Goal: Information Seeking & Learning: Compare options

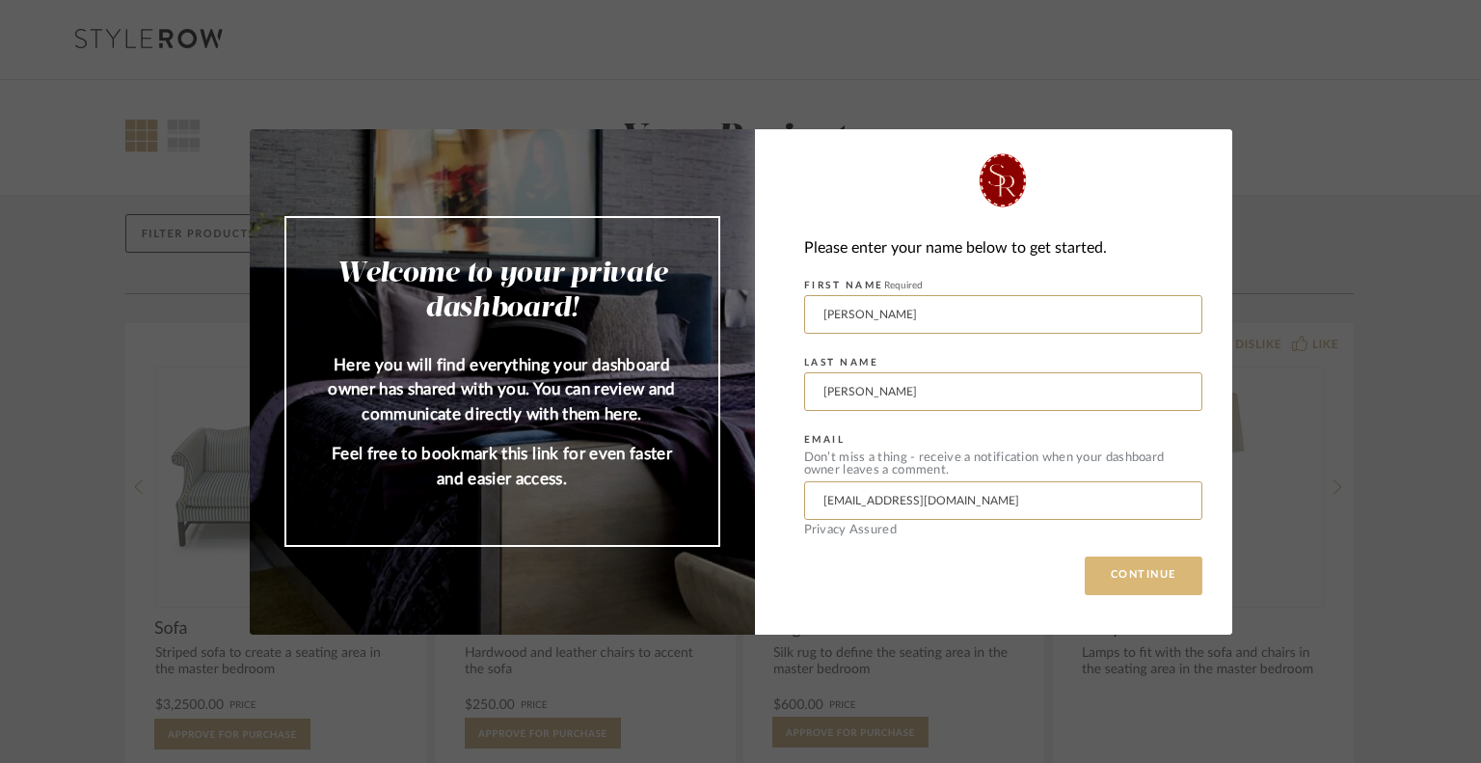
click at [1132, 578] on button "CONTINUE" at bounding box center [1144, 575] width 118 height 39
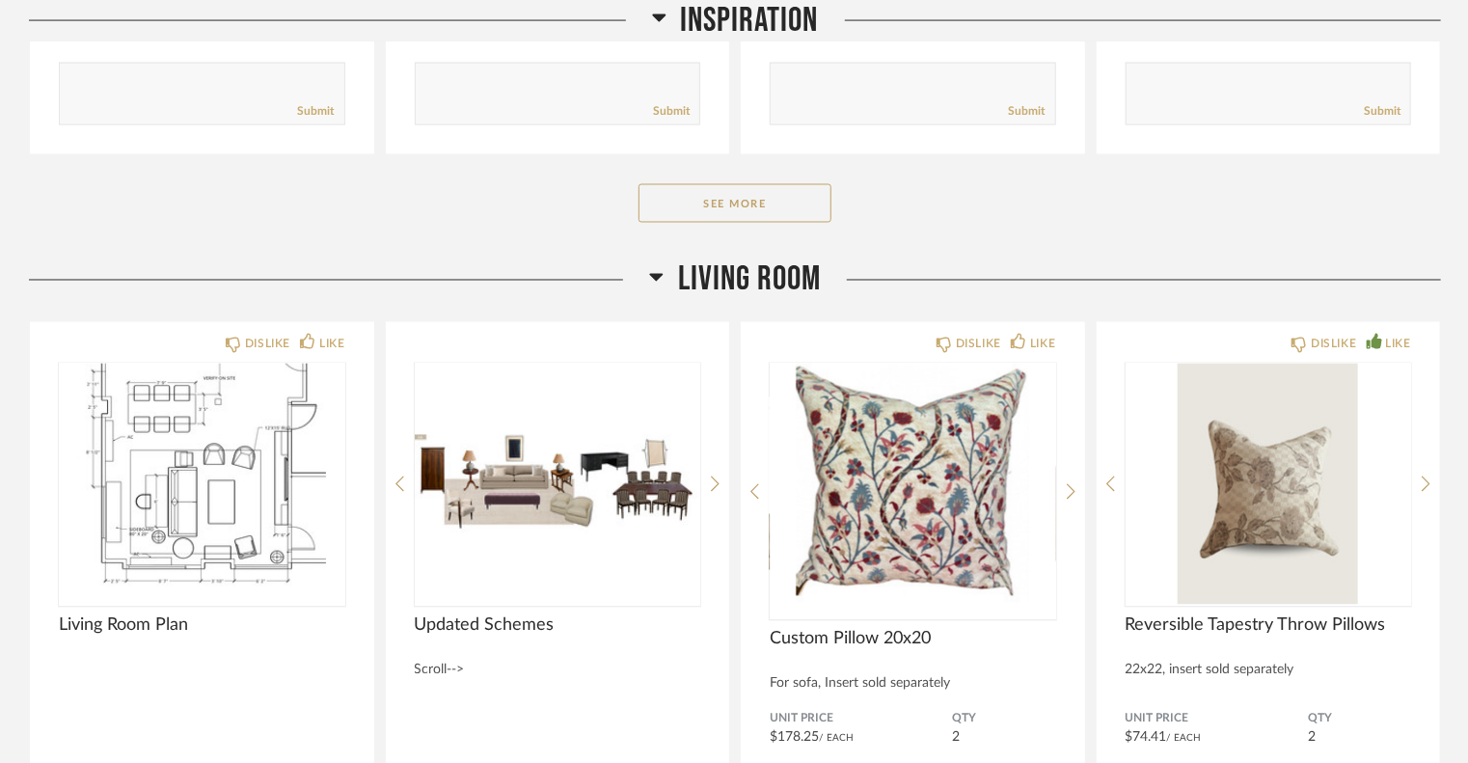
scroll to position [1678, 0]
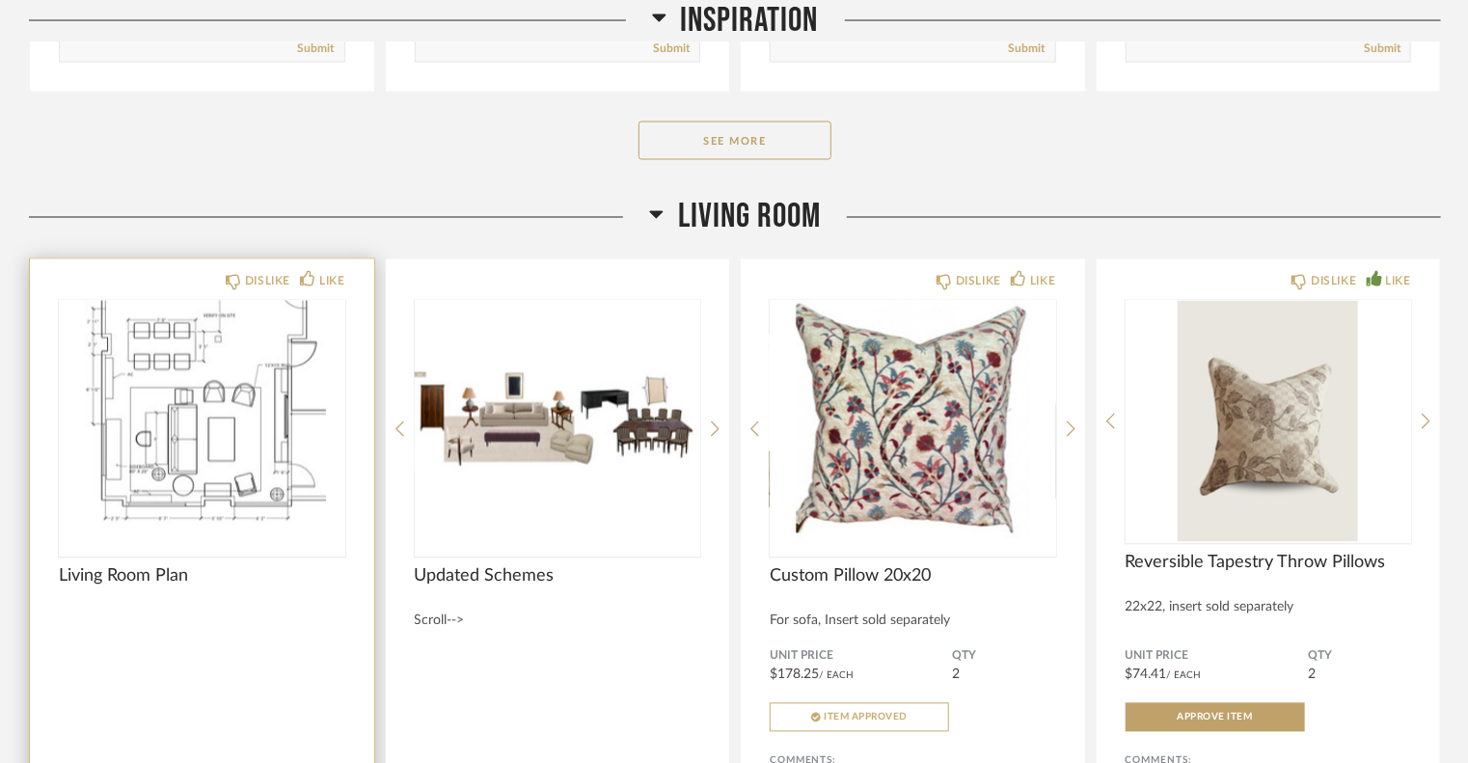
click at [0, 0] on img at bounding box center [0, 0] width 0 height 0
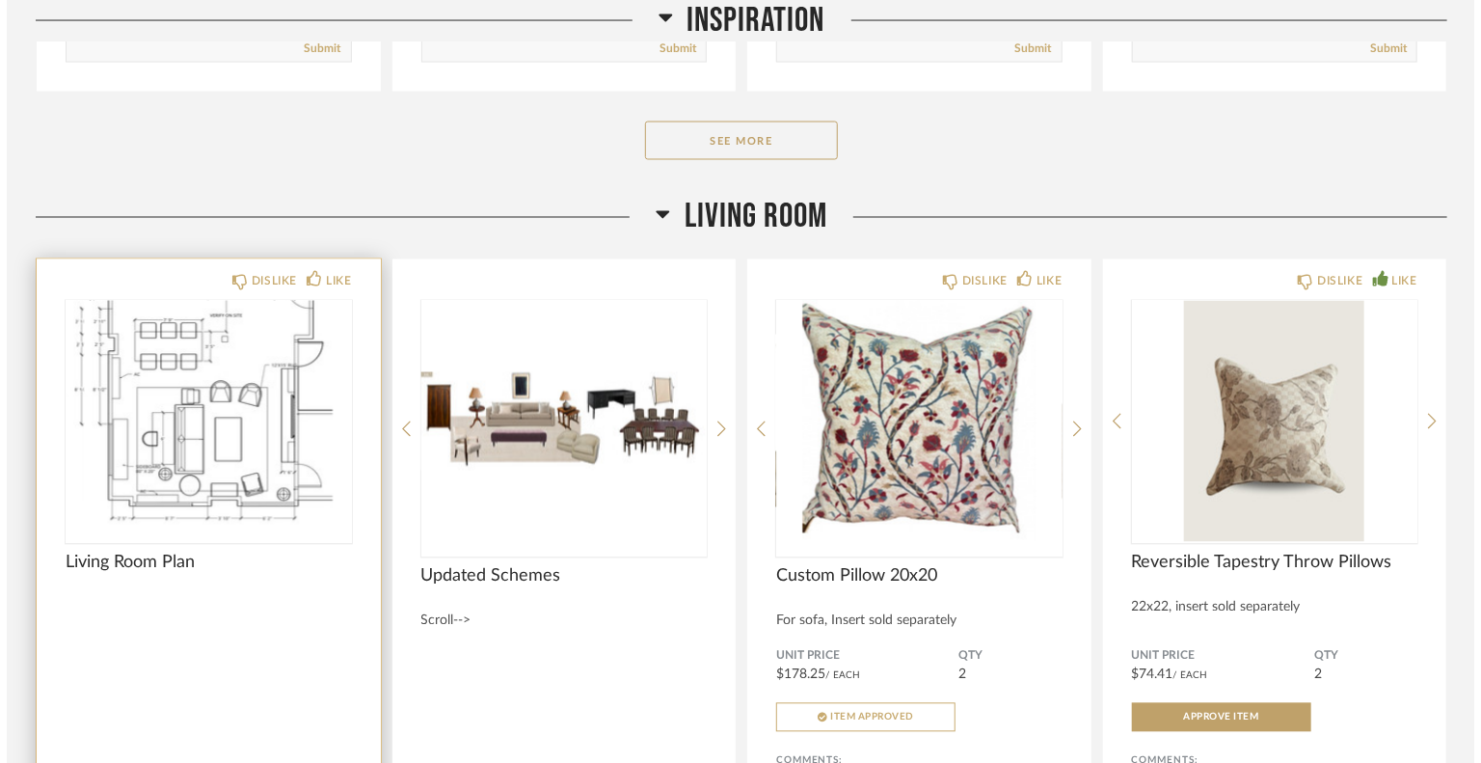
scroll to position [0, 0]
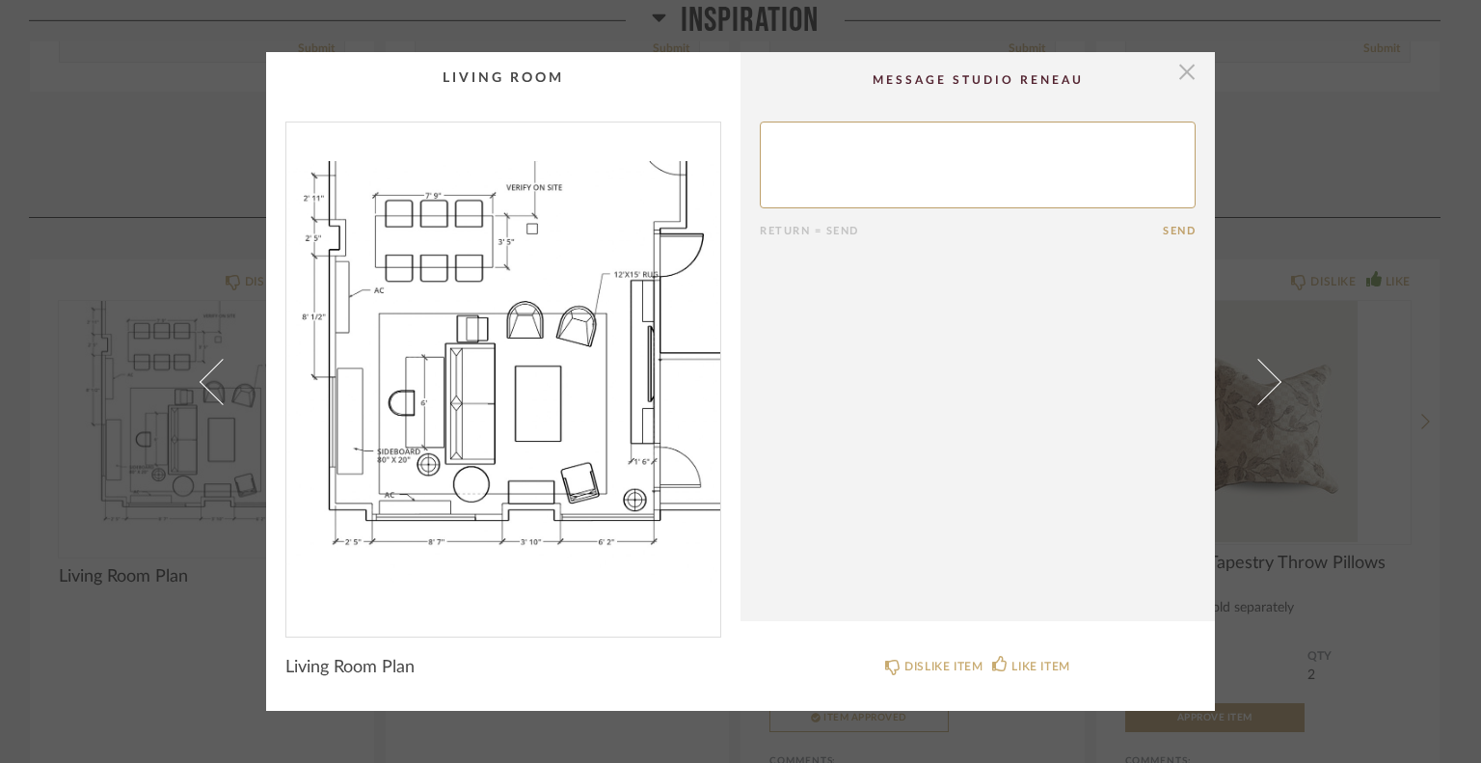
click at [1184, 76] on span "button" at bounding box center [1187, 71] width 39 height 39
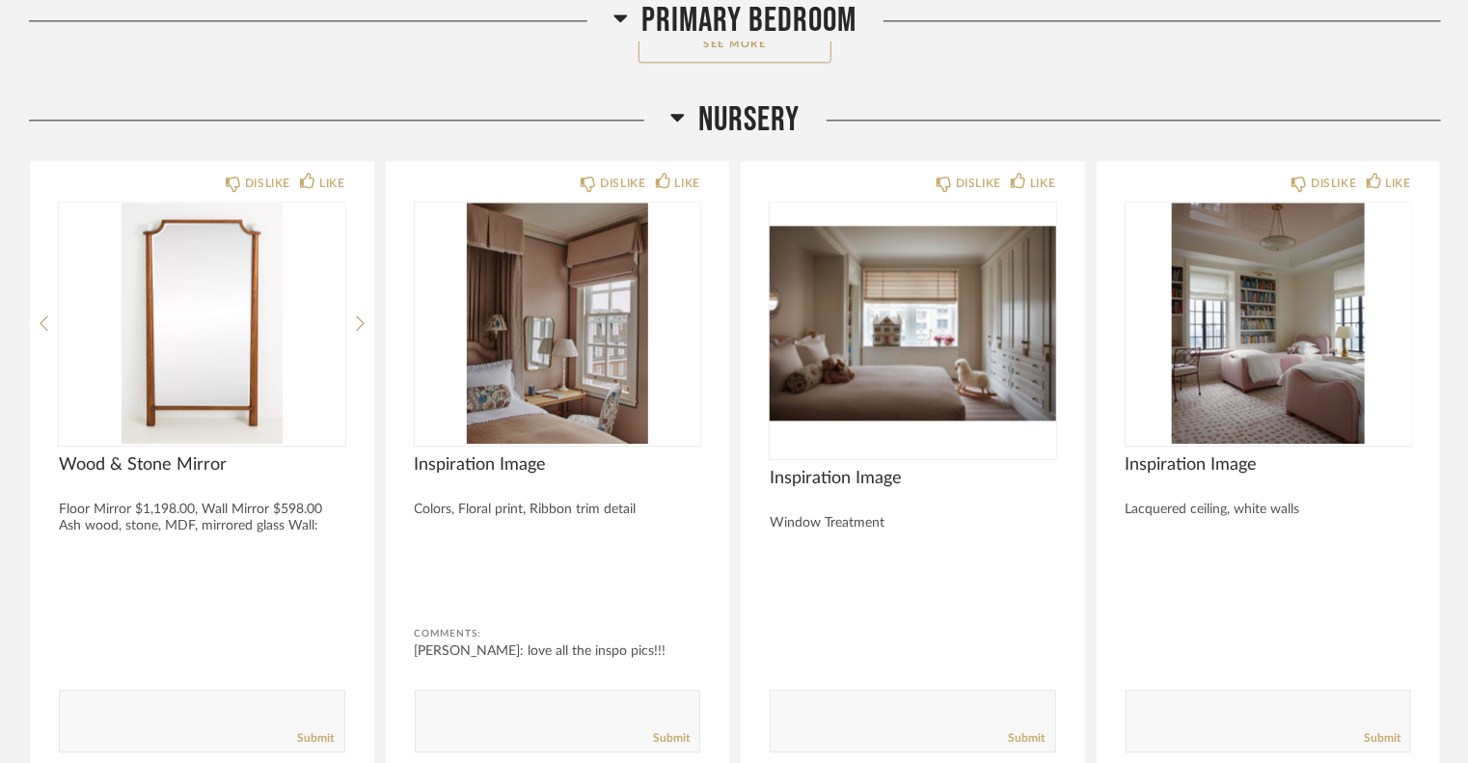
scroll to position [5864, 0]
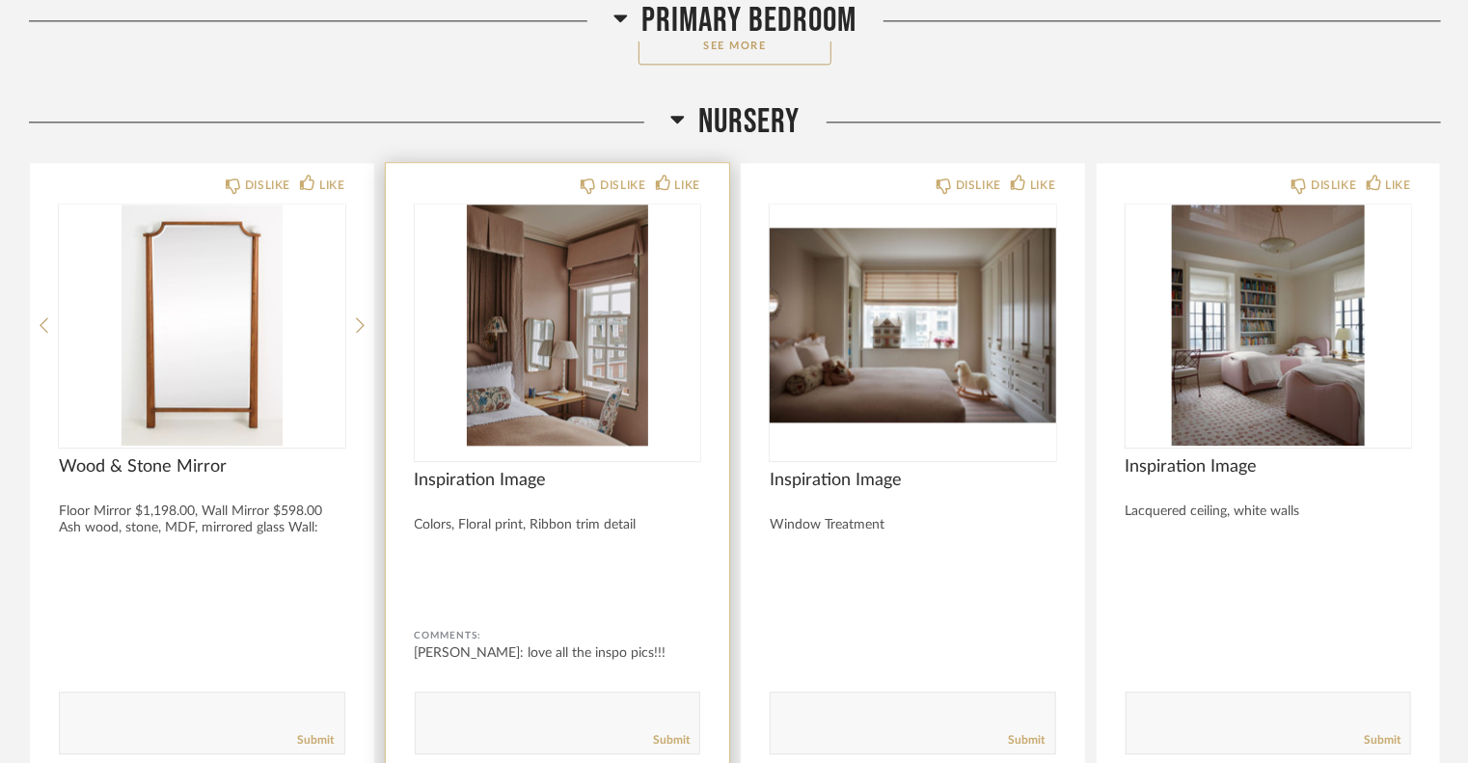
click at [546, 317] on img "0" at bounding box center [558, 324] width 286 height 241
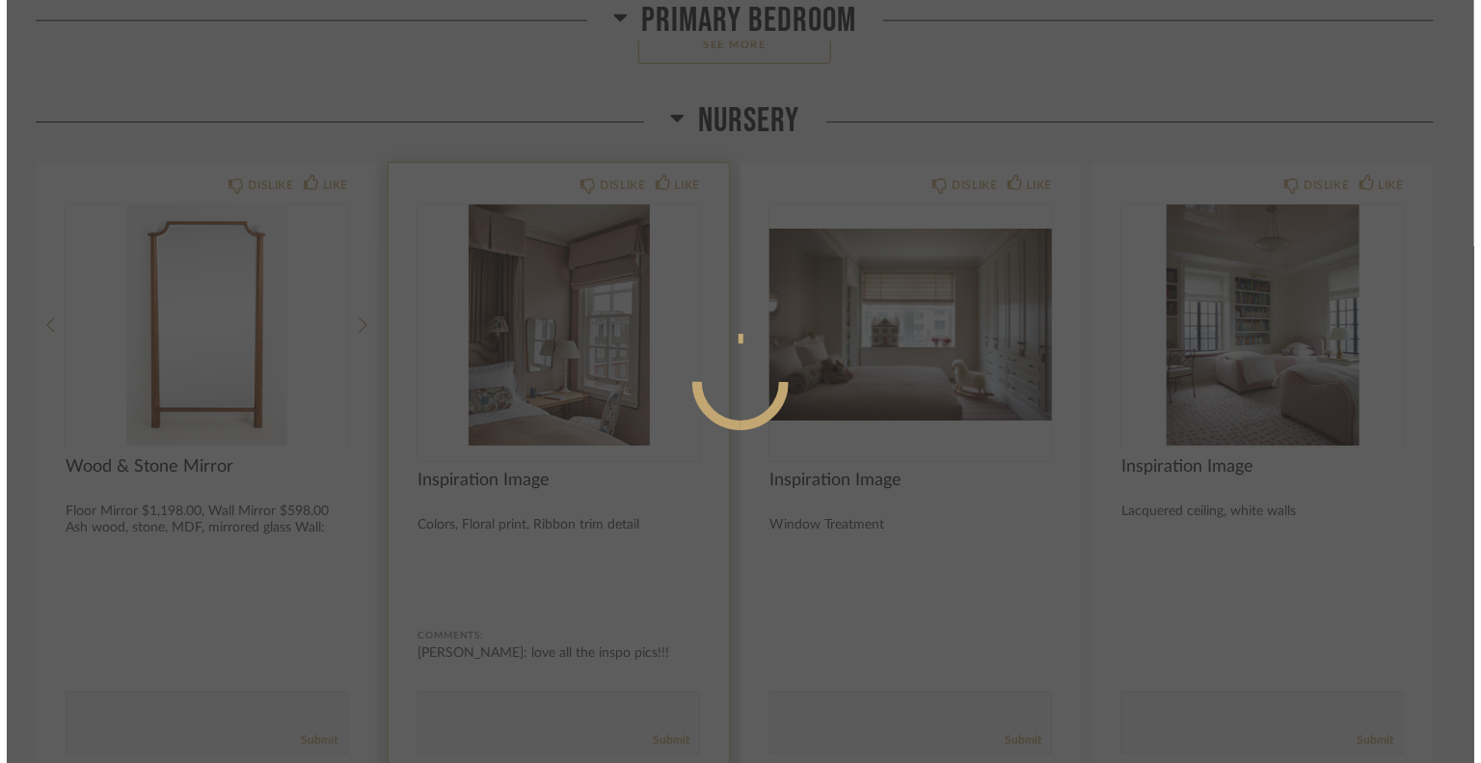
scroll to position [0, 0]
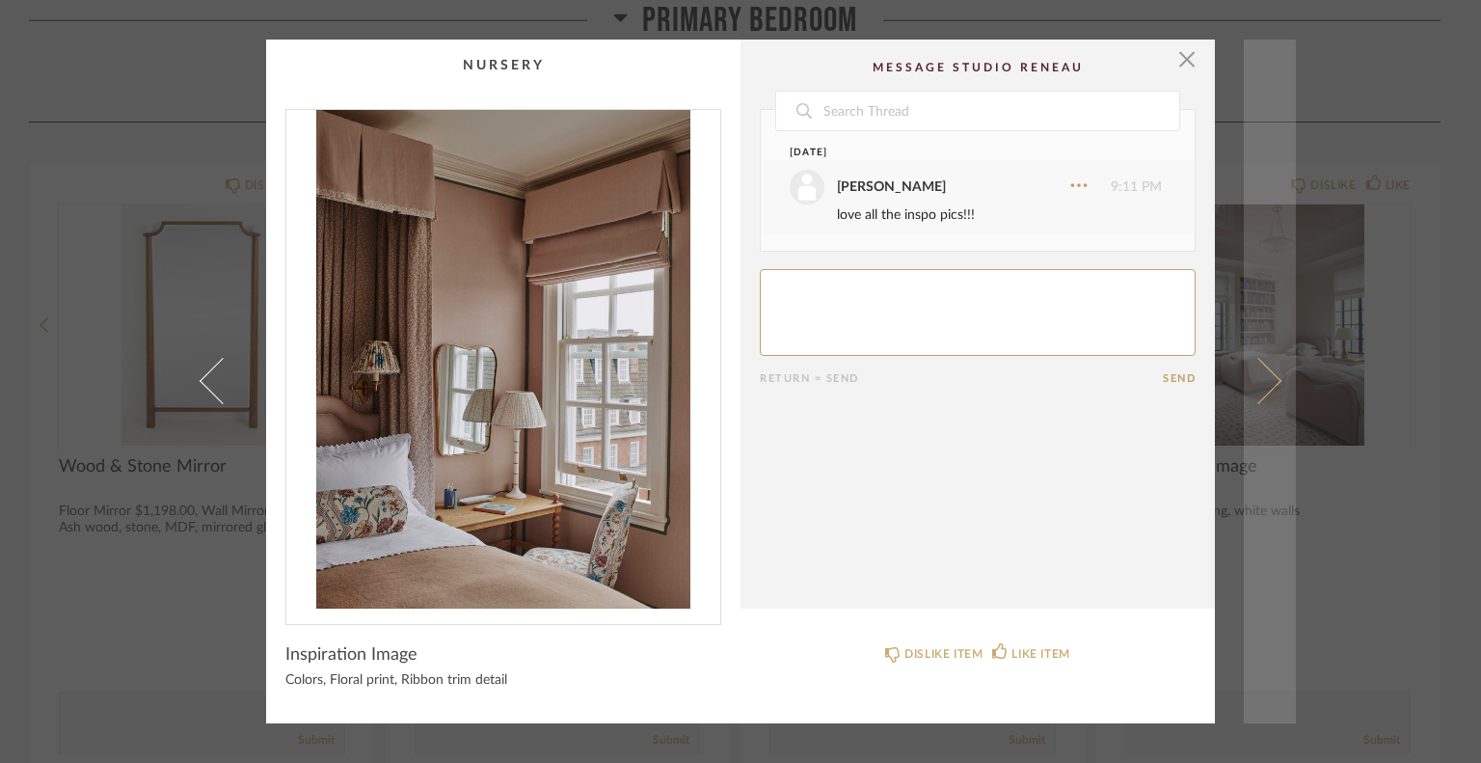
click at [1266, 387] on span at bounding box center [1258, 381] width 46 height 46
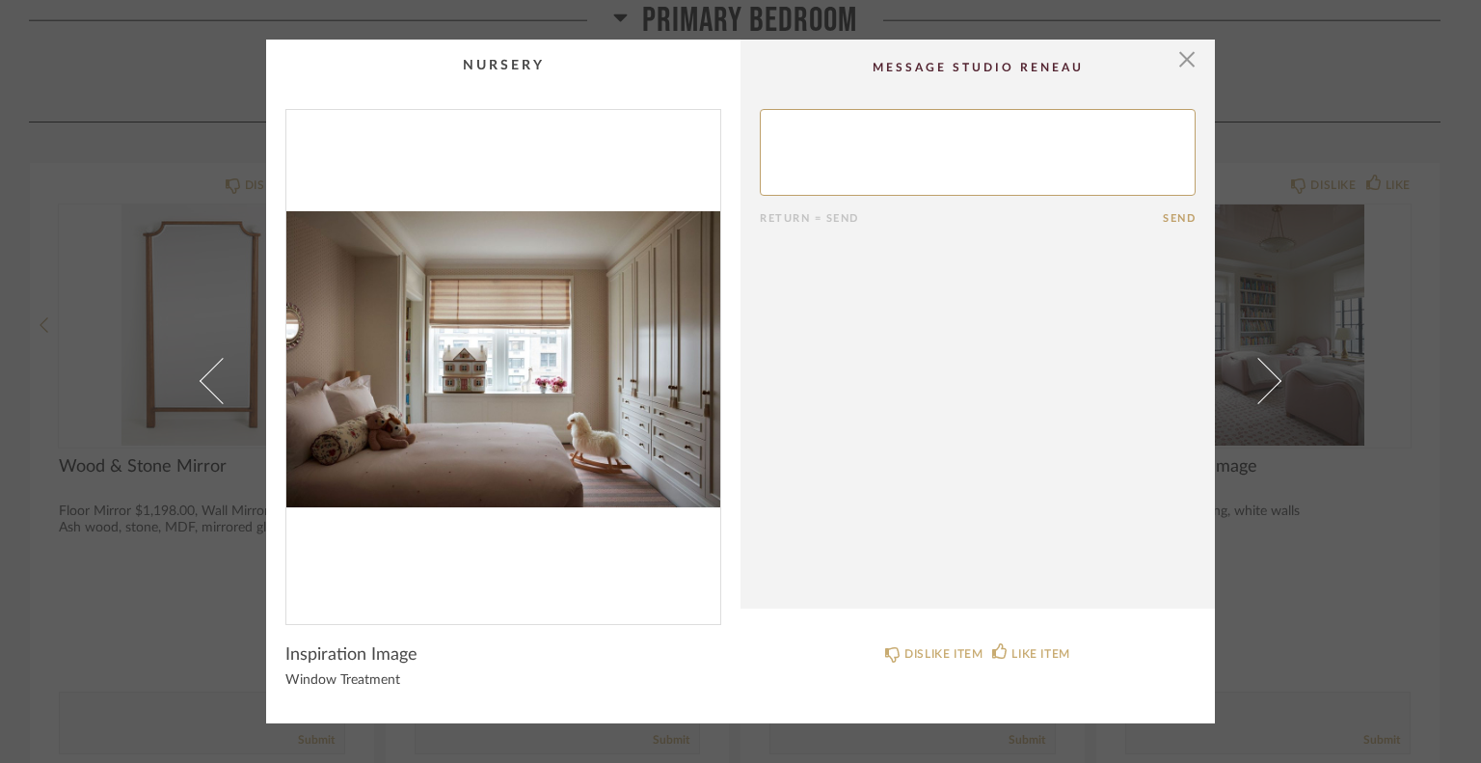
click at [1266, 387] on span at bounding box center [1258, 381] width 46 height 46
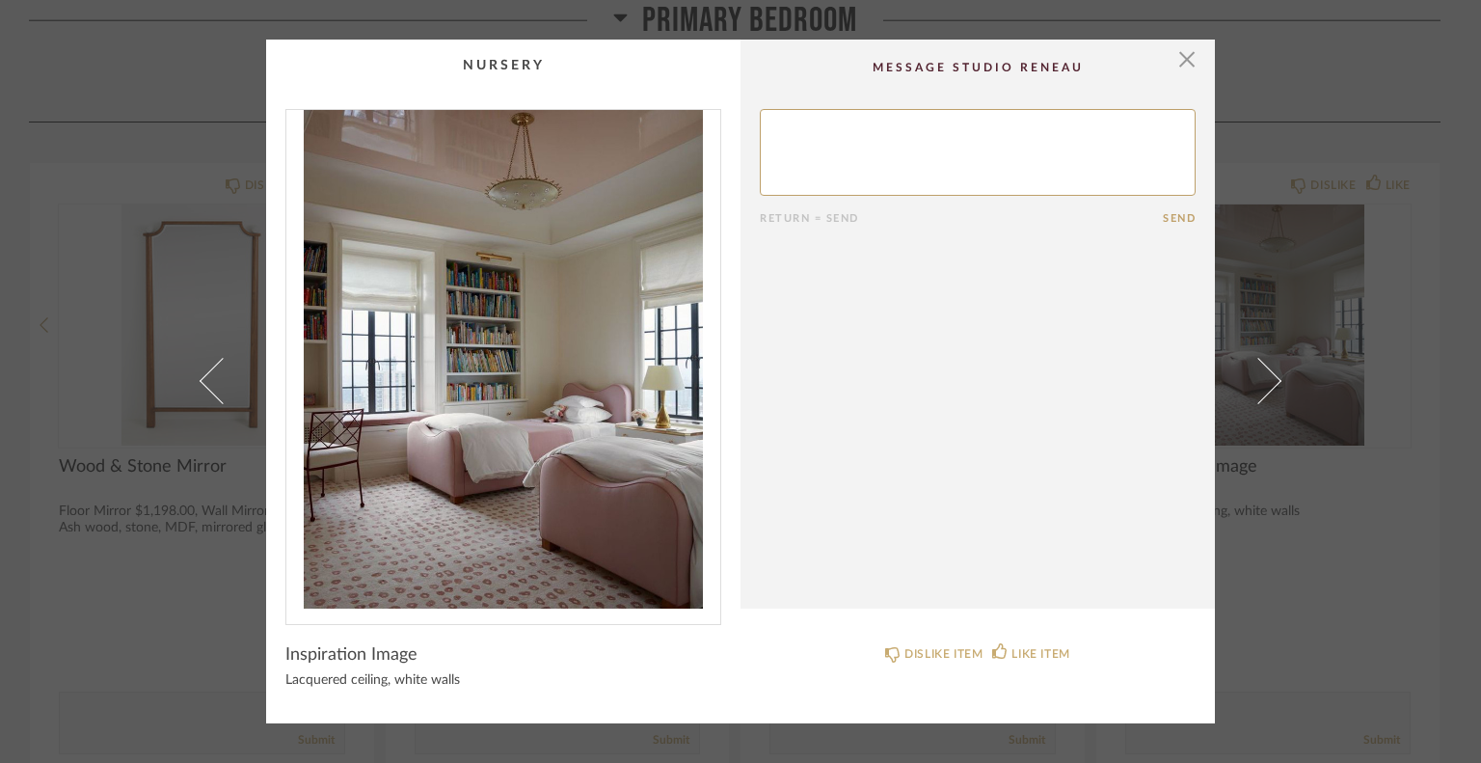
click at [1266, 387] on span at bounding box center [1258, 381] width 46 height 46
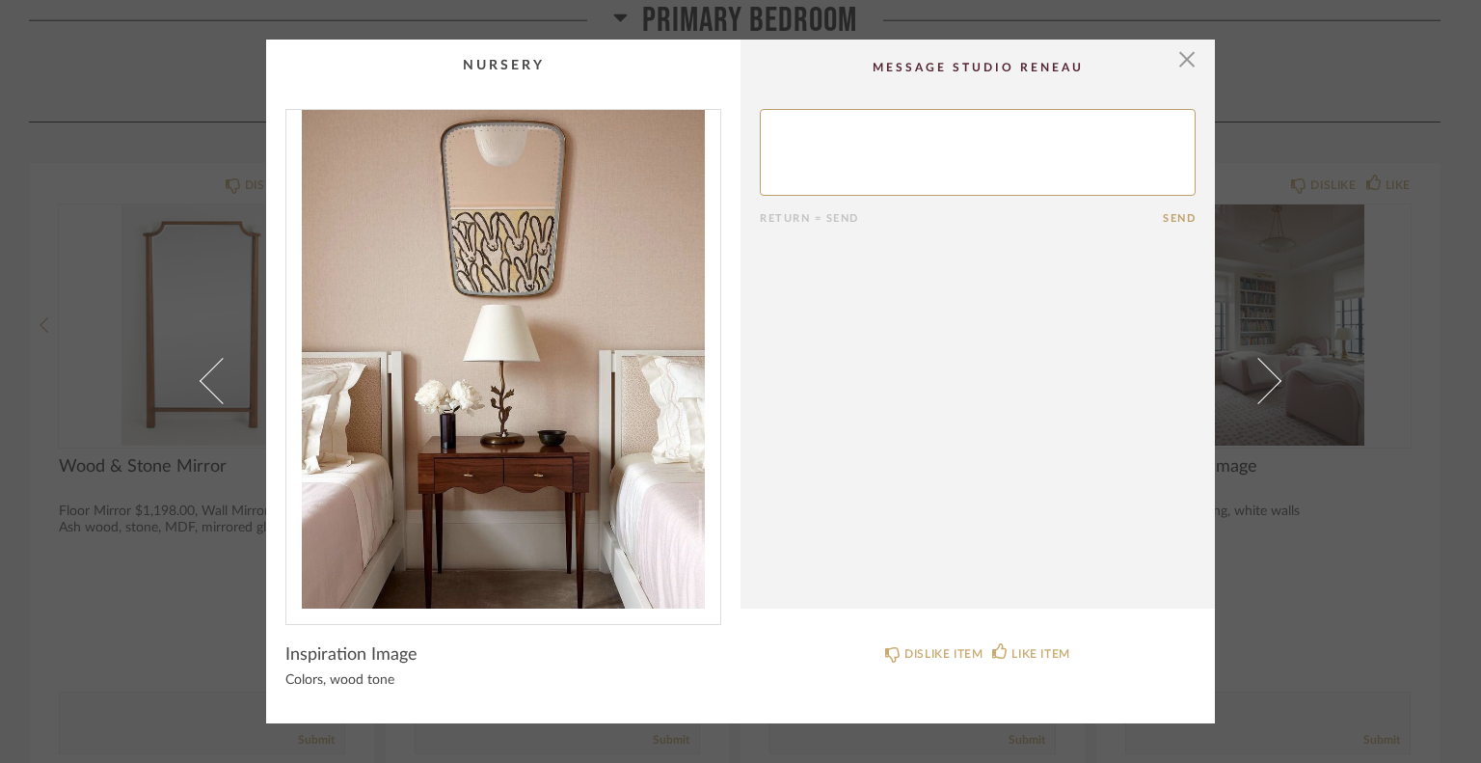
click at [1266, 387] on span at bounding box center [1258, 381] width 46 height 46
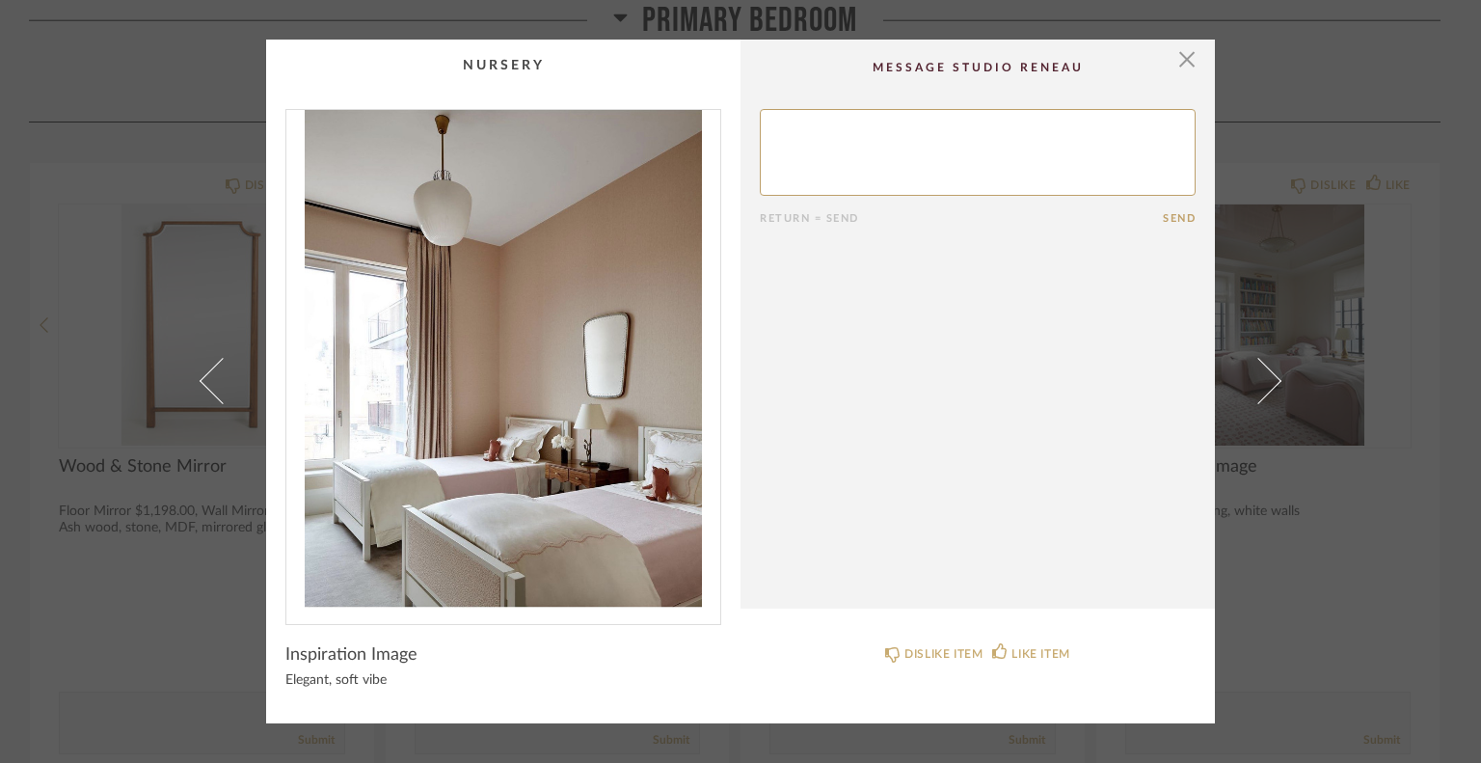
click at [1266, 387] on span at bounding box center [1258, 381] width 46 height 46
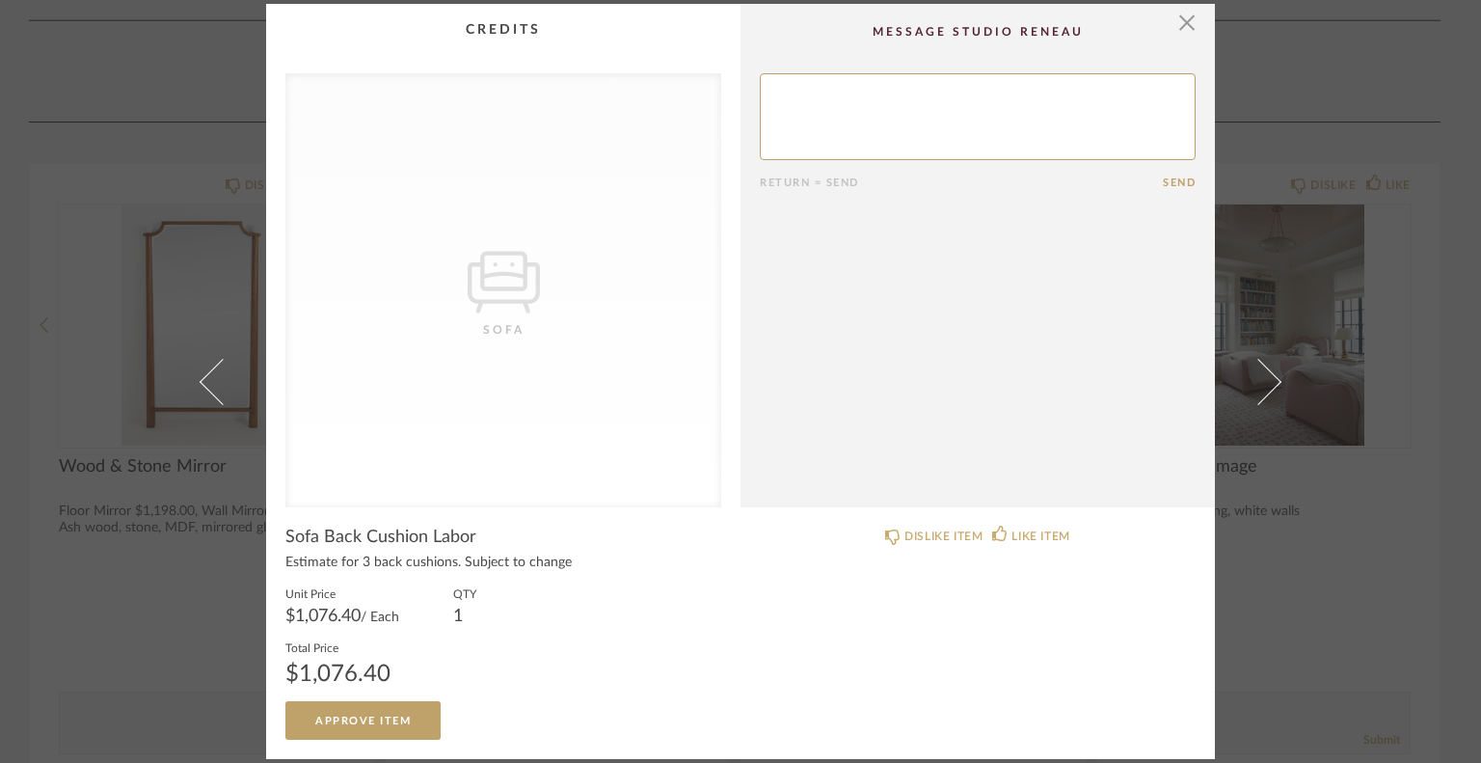
click at [1266, 387] on span at bounding box center [1258, 381] width 46 height 46
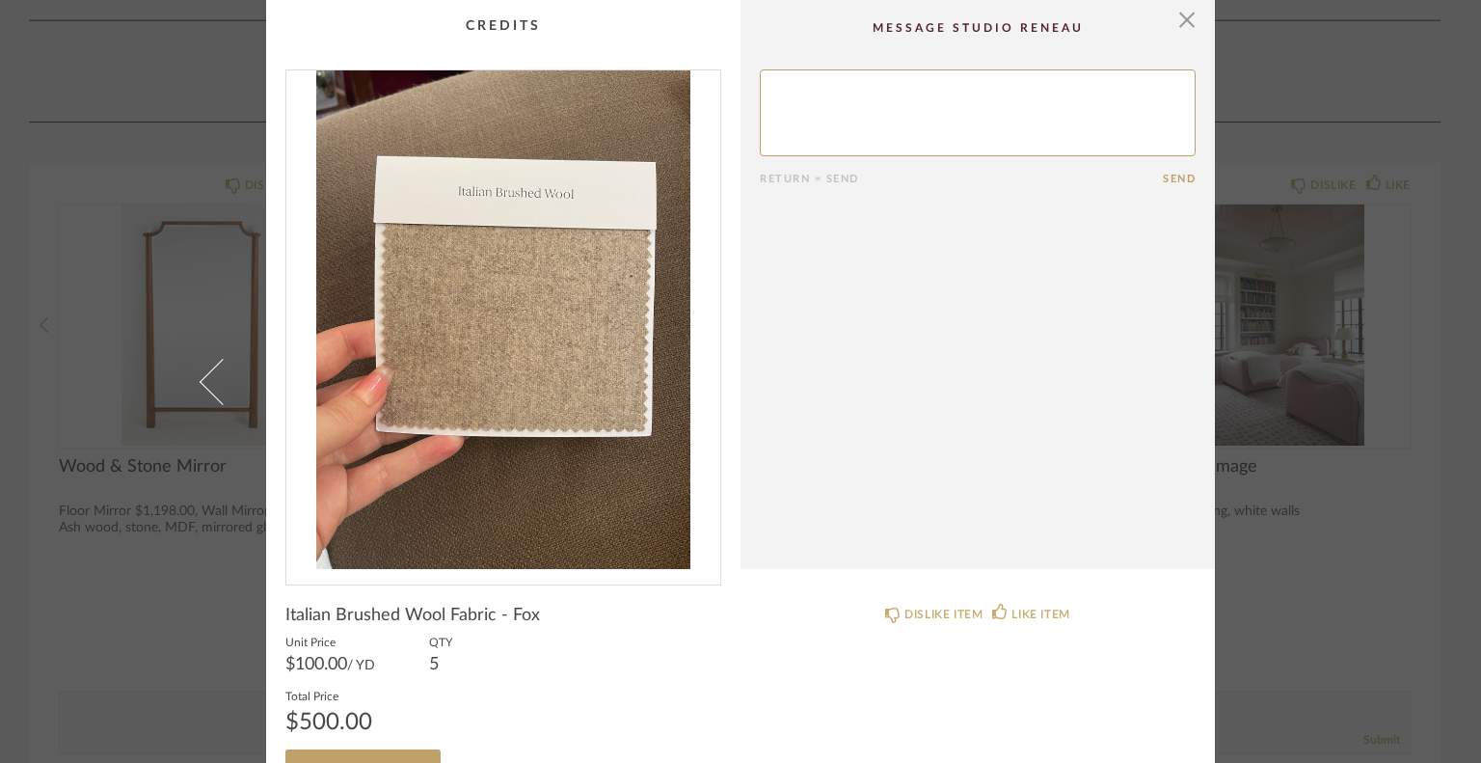
click at [1266, 387] on div "× Return = Send Send Italian Brushed Wool Fabric - Fox Unit Price $100.00 / YD …" at bounding box center [740, 403] width 1111 height 807
click at [1183, 20] on span "button" at bounding box center [1187, 19] width 39 height 39
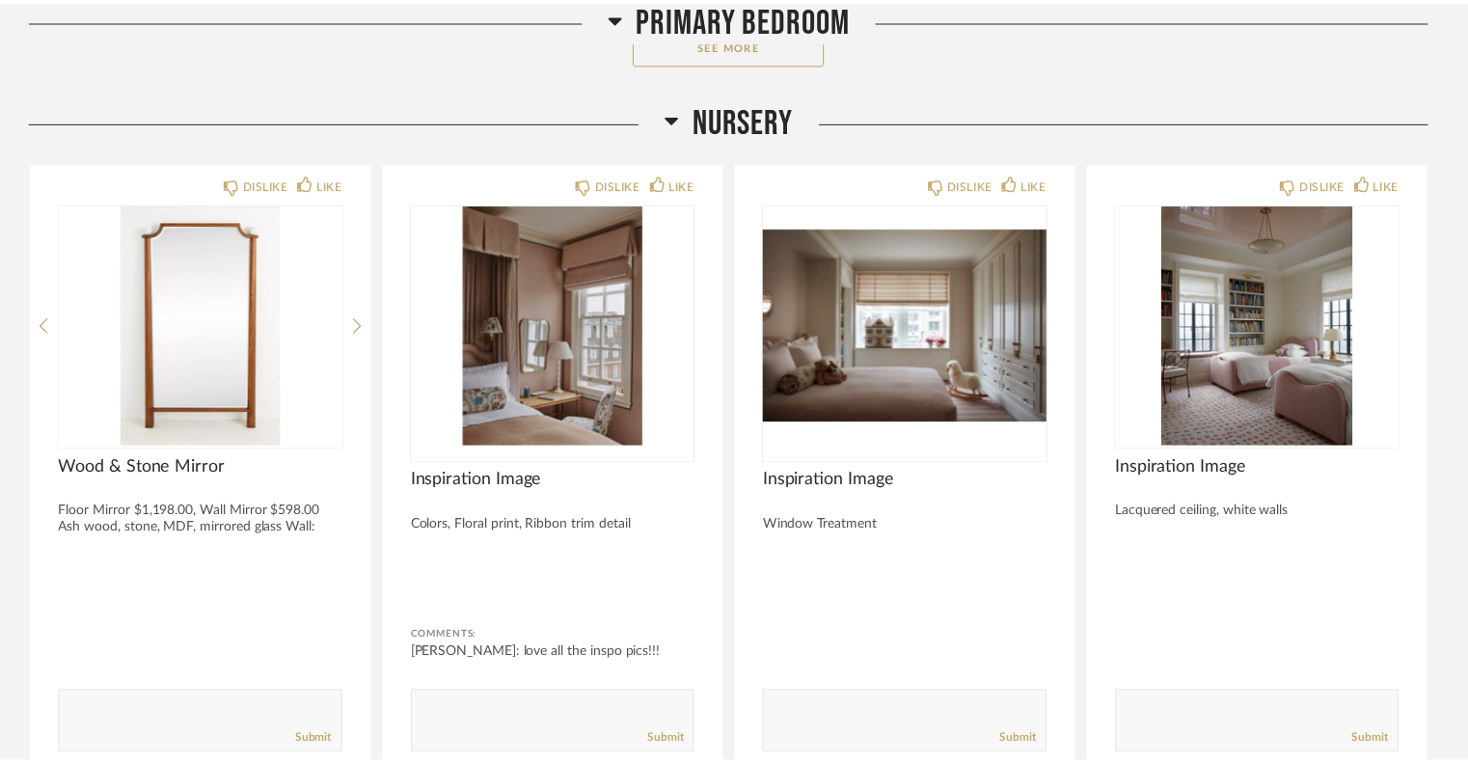
scroll to position [5864, 0]
